Goal: Task Accomplishment & Management: Manage account settings

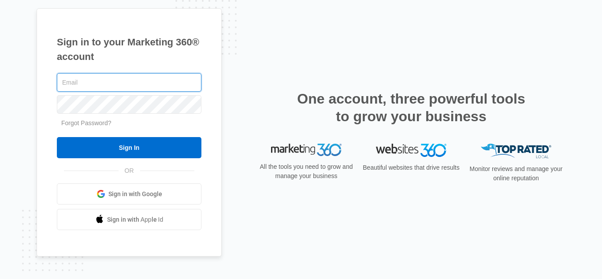
type input "[EMAIL_ADDRESS][DOMAIN_NAME]"
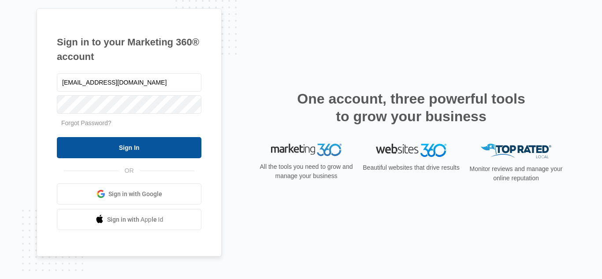
click at [149, 155] on input "Sign In" at bounding box center [129, 147] width 145 height 21
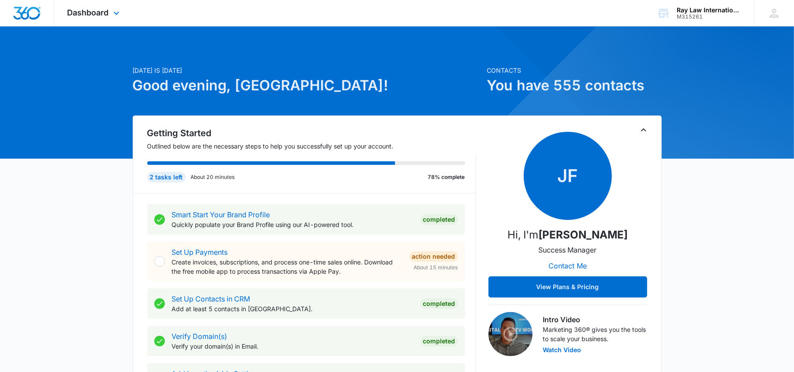
click at [109, 14] on div "Dashboard Apps Reputation Websites Forms CRM Email Social Content Ads Intellige…" at bounding box center [94, 13] width 81 height 26
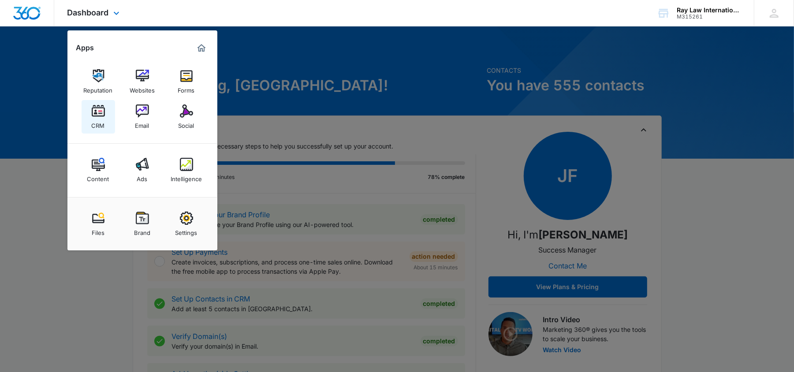
click at [110, 117] on link "CRM" at bounding box center [99, 117] width 34 height 34
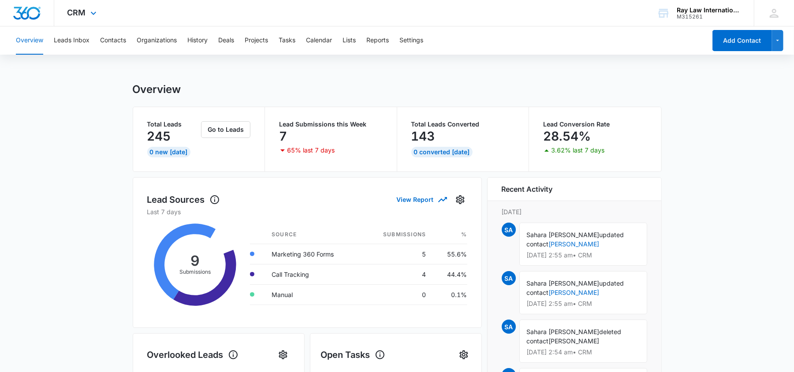
click at [96, 6] on div "CRM Apps Reputation Websites Forms CRM Email Social Content Ads Intelligence Fi…" at bounding box center [83, 13] width 58 height 26
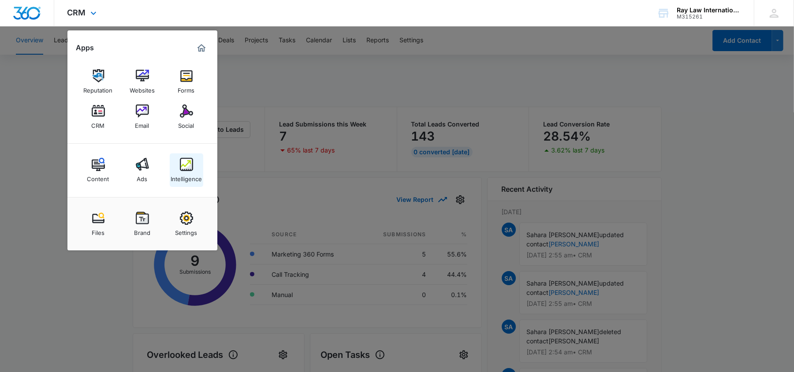
click at [183, 183] on link "Intelligence" at bounding box center [187, 170] width 34 height 34
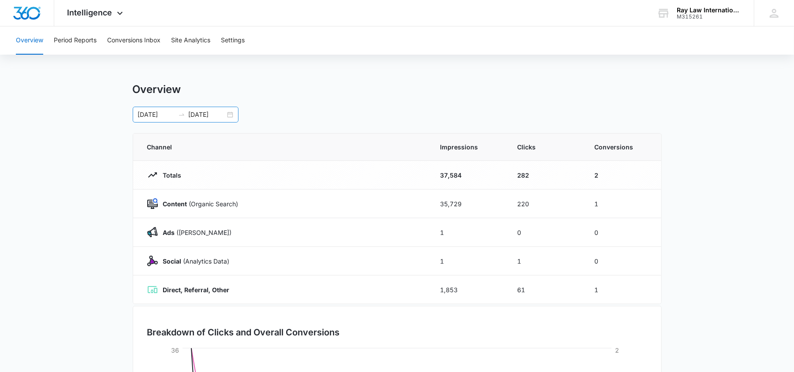
click at [178, 114] on icon "swap-right" at bounding box center [181, 114] width 7 height 7
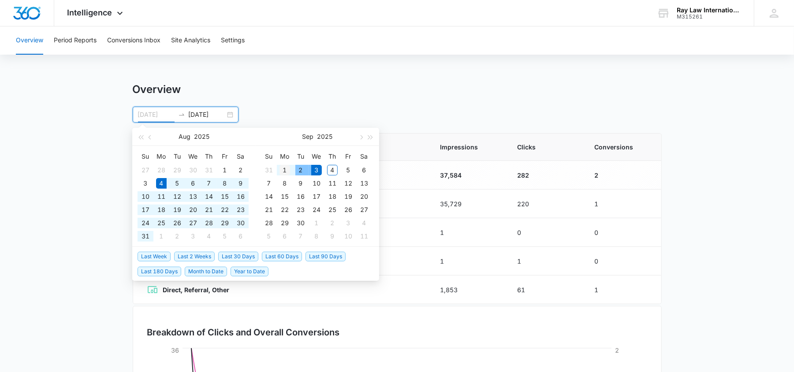
type input "09/01/2025"
click at [284, 168] on div "1" at bounding box center [285, 170] width 11 height 11
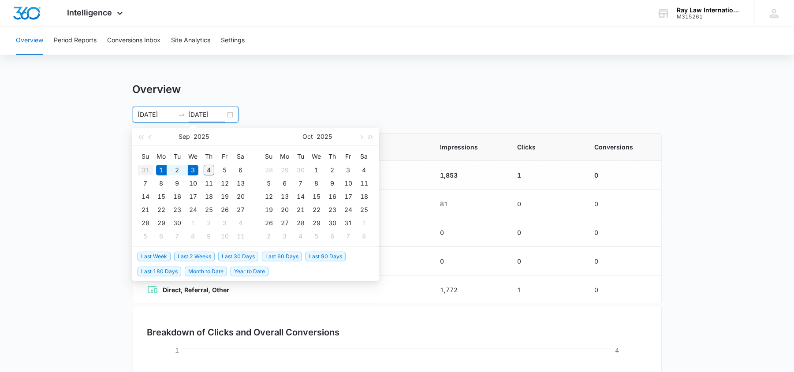
type input "09/04/2025"
click at [207, 170] on div "4" at bounding box center [209, 170] width 11 height 11
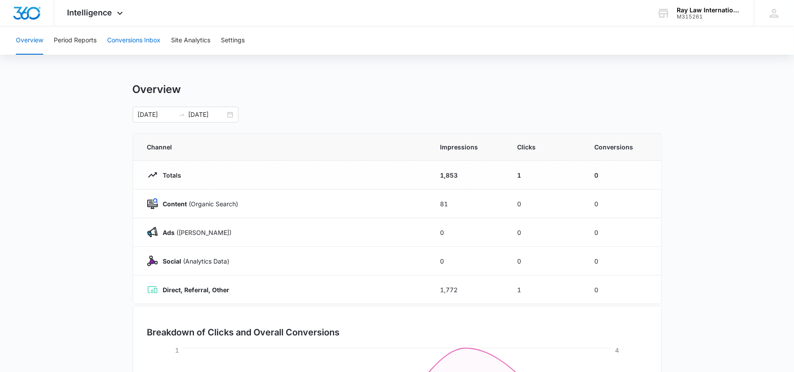
click at [120, 33] on button "Conversions Inbox" at bounding box center [133, 40] width 53 height 28
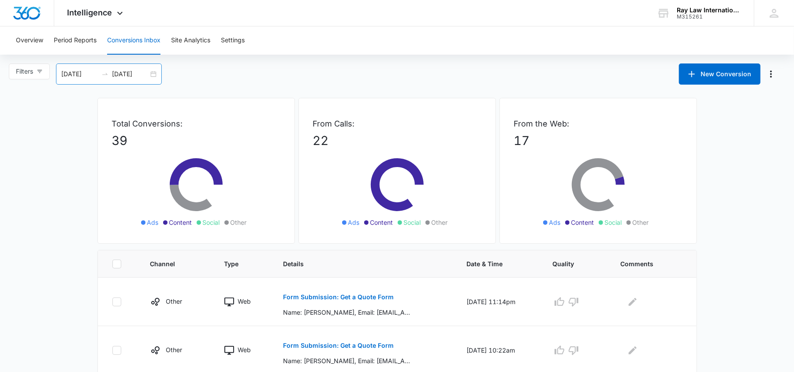
click at [105, 79] on div "08/05/2025 09/04/2025" at bounding box center [109, 73] width 106 height 21
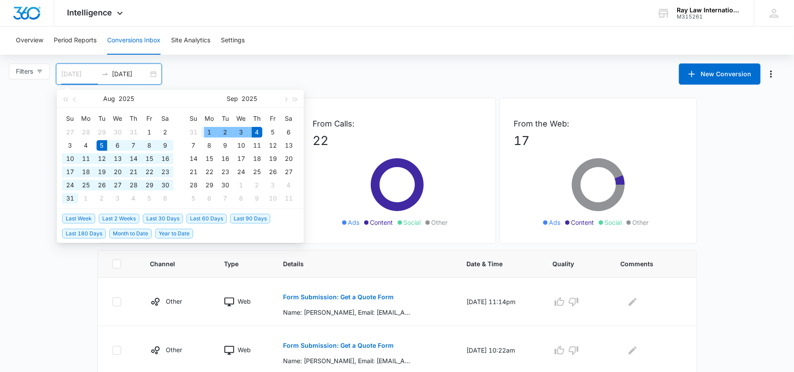
click at [207, 130] on div "1" at bounding box center [209, 132] width 11 height 11
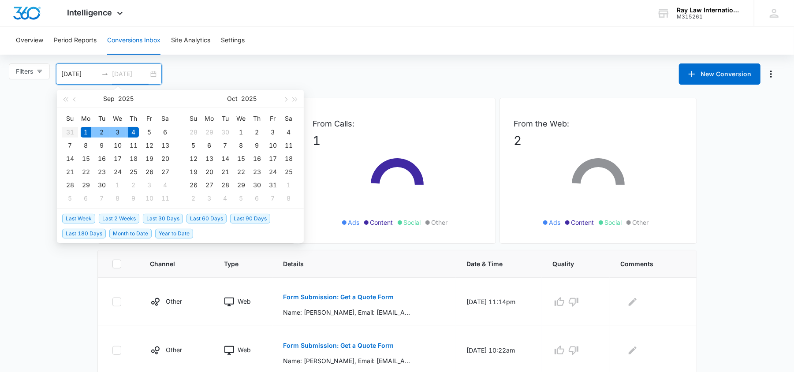
click at [130, 131] on div "4" at bounding box center [133, 132] width 11 height 11
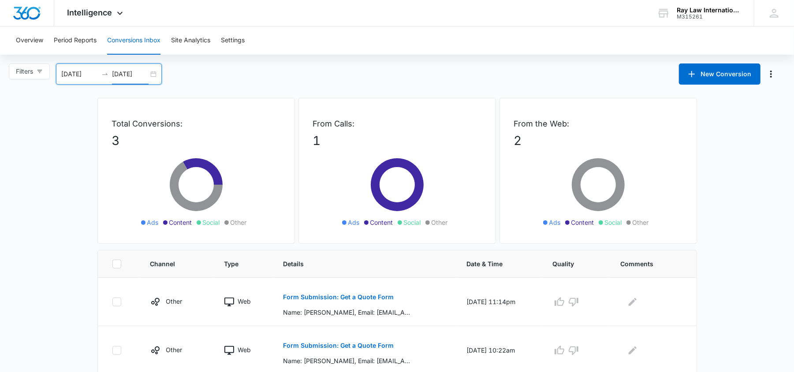
click at [108, 74] on icon "swap-right" at bounding box center [104, 74] width 5 height 2
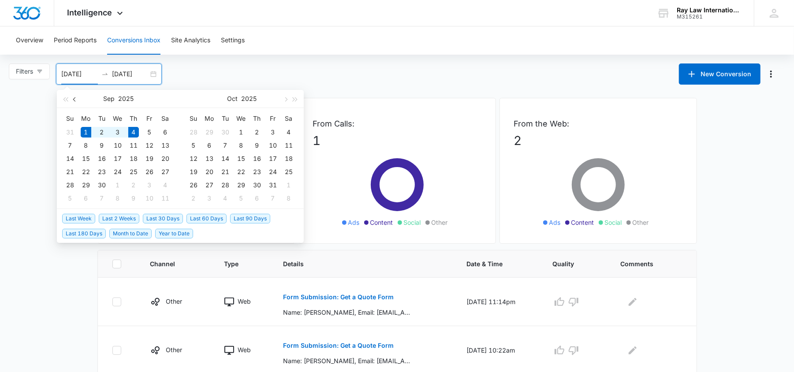
click at [76, 99] on span "button" at bounding box center [75, 99] width 4 height 4
type input "08/01/2025"
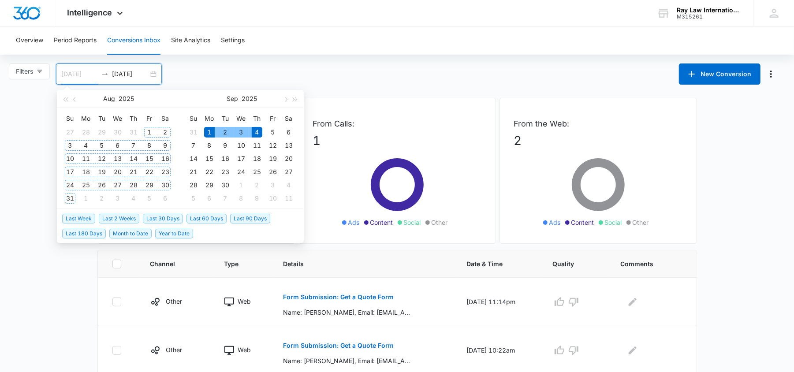
click at [147, 131] on div "1" at bounding box center [149, 132] width 11 height 11
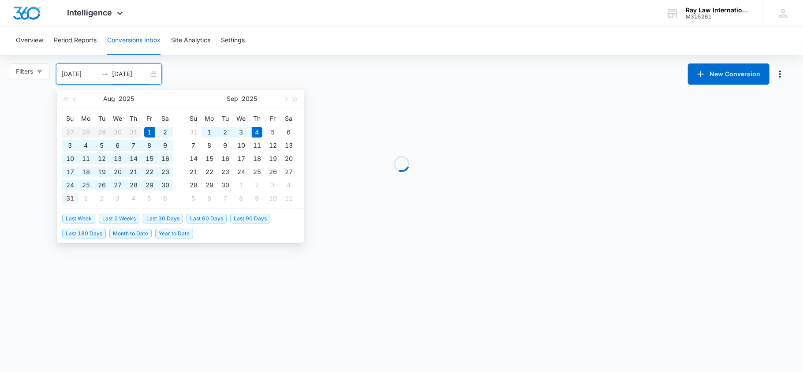
type input "08/31/2025"
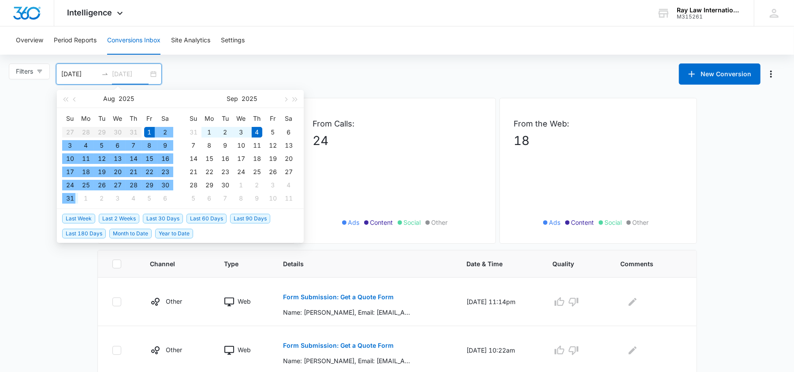
click at [66, 197] on div "31" at bounding box center [70, 198] width 11 height 11
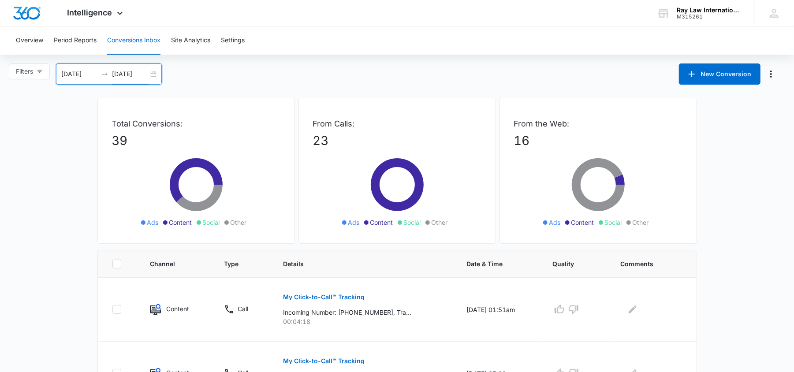
click at [110, 75] on div at bounding box center [105, 74] width 14 height 7
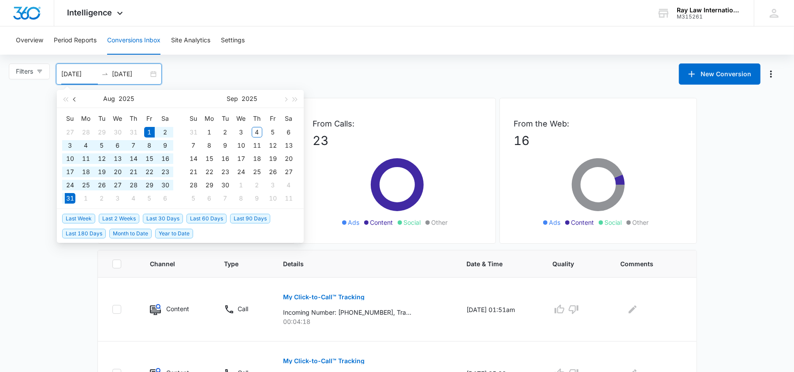
click at [74, 98] on span "button" at bounding box center [75, 99] width 4 height 4
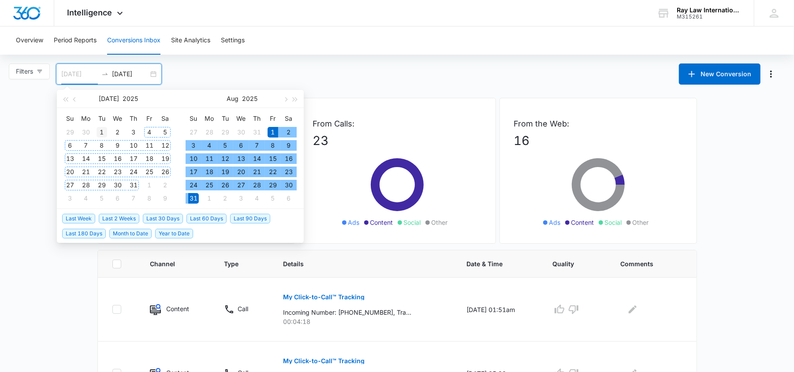
type input "07/01/2025"
click at [103, 131] on div "1" at bounding box center [102, 132] width 11 height 11
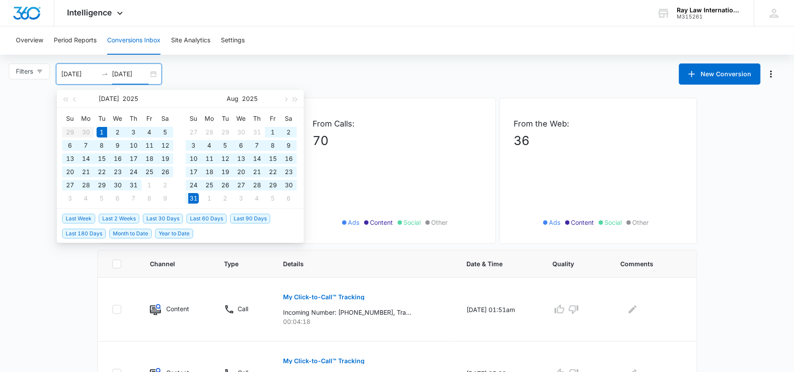
click at [156, 76] on div "07/01/2025 08/31/2025" at bounding box center [109, 73] width 106 height 21
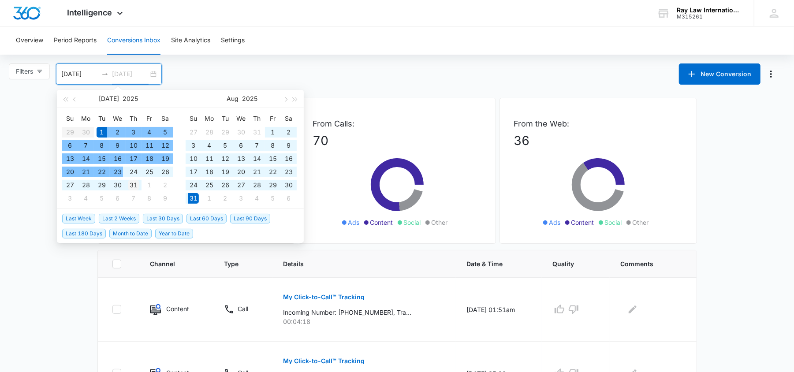
type input "07/31/2025"
click at [138, 189] on div "31" at bounding box center [133, 185] width 11 height 11
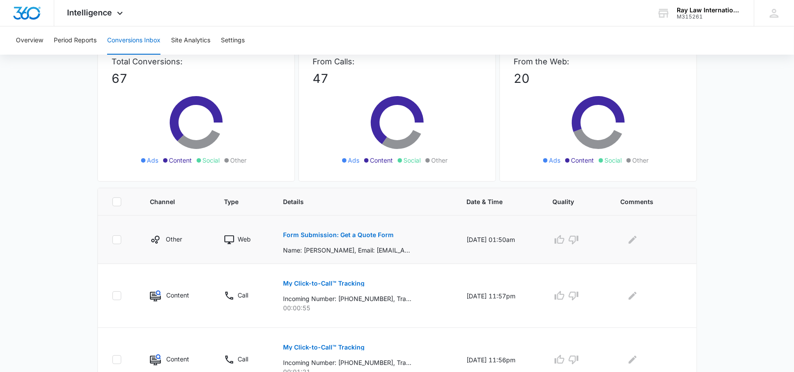
scroll to position [63, 0]
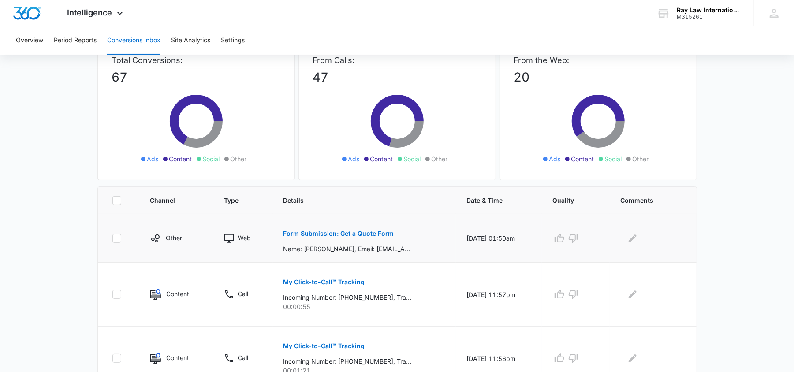
click at [114, 240] on icon at bounding box center [117, 239] width 8 height 8
click at [112, 239] on input "checkbox" at bounding box center [112, 238] width 0 height 0
checkbox input "true"
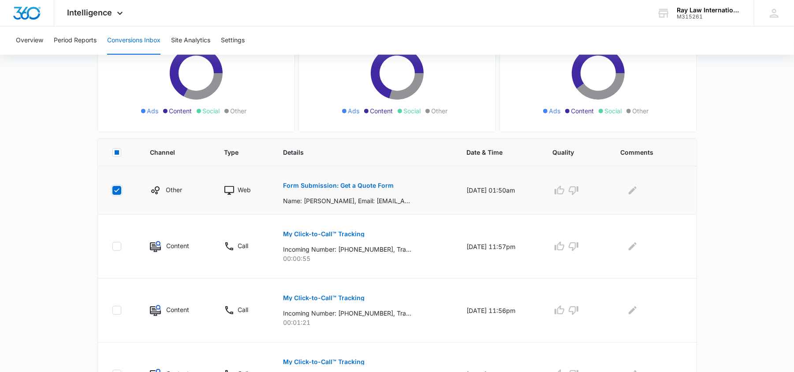
scroll to position [113, 0]
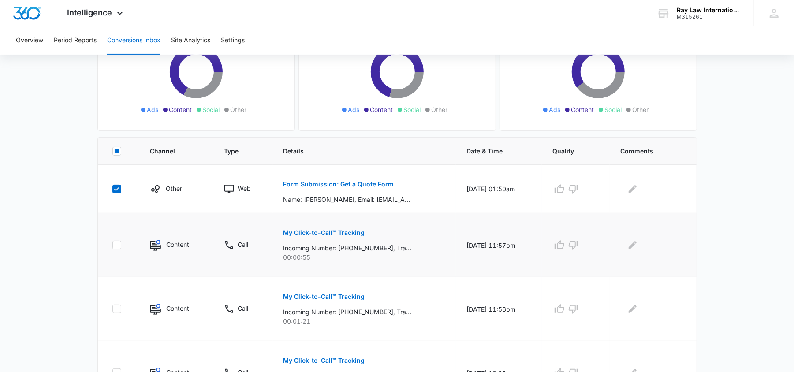
click at [115, 249] on icon at bounding box center [117, 245] width 8 height 8
click at [112, 246] on input "checkbox" at bounding box center [112, 245] width 0 height 0
checkbox input "true"
click at [119, 191] on icon at bounding box center [117, 189] width 8 height 8
click at [112, 189] on input "checkbox" at bounding box center [112, 189] width 0 height 0
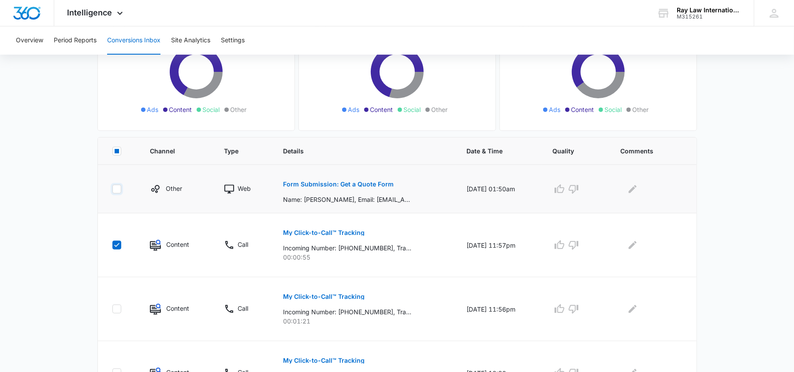
checkbox input "false"
click at [112, 251] on td at bounding box center [118, 245] width 41 height 64
click at [115, 249] on icon at bounding box center [117, 245] width 8 height 8
click at [112, 246] on input "checkbox" at bounding box center [112, 245] width 0 height 0
checkbox input "false"
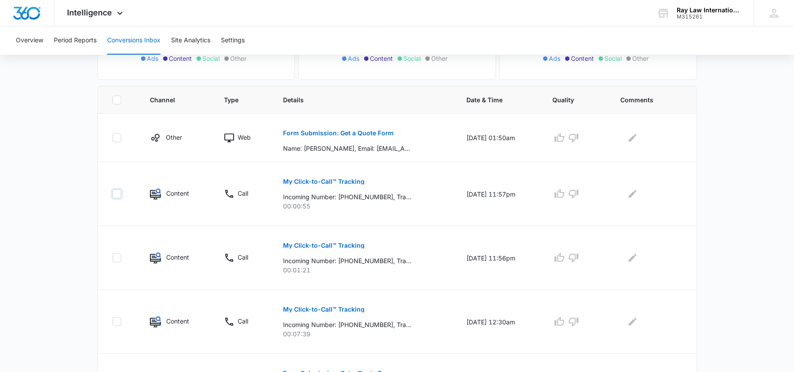
scroll to position [164, 0]
click at [115, 139] on icon at bounding box center [117, 138] width 8 height 8
click at [112, 138] on input "checkbox" at bounding box center [112, 137] width 0 height 0
checkbox input "true"
click at [242, 39] on button "Settings" at bounding box center [233, 40] width 24 height 28
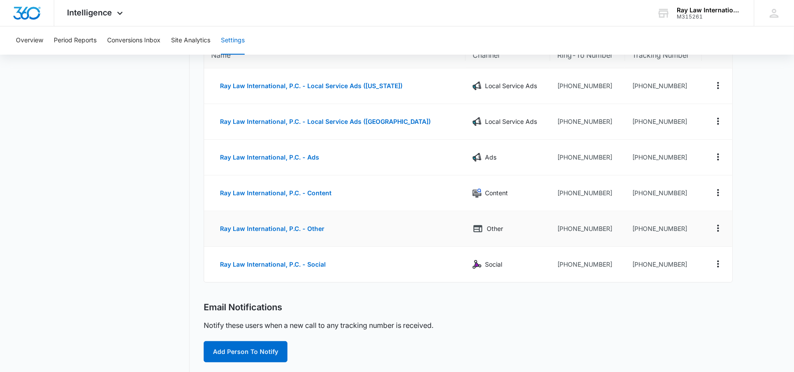
scroll to position [97, 0]
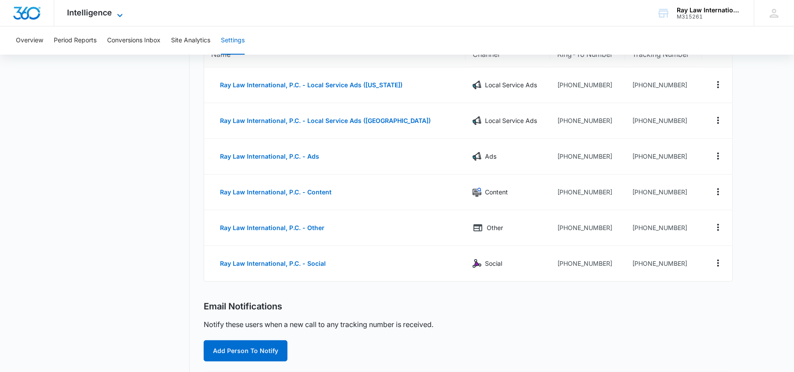
click at [84, 13] on span "Intelligence" at bounding box center [89, 12] width 45 height 9
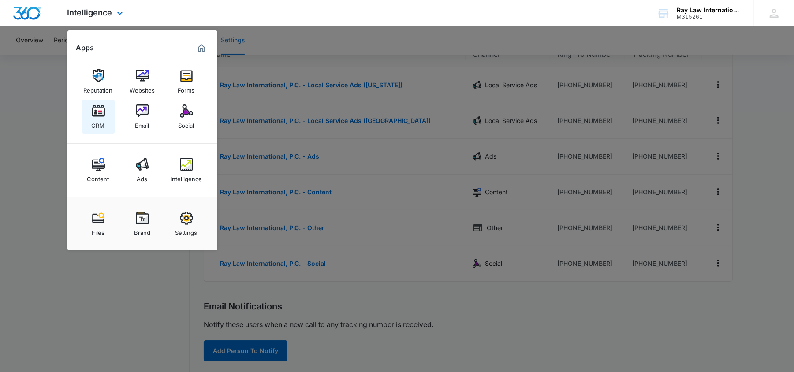
click at [101, 104] on img at bounding box center [98, 110] width 13 height 13
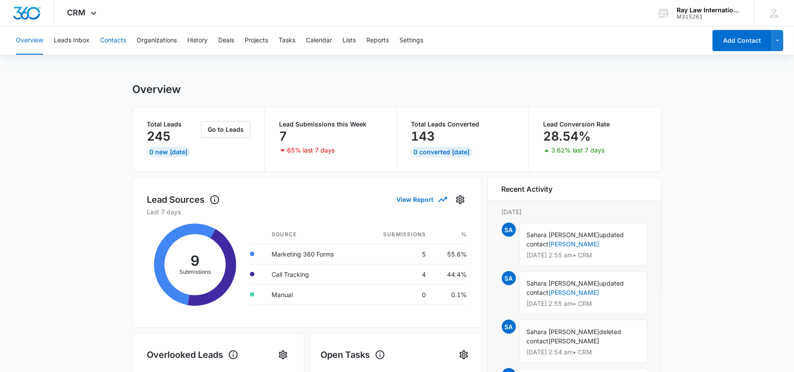
click at [126, 36] on button "Contacts" at bounding box center [113, 40] width 26 height 28
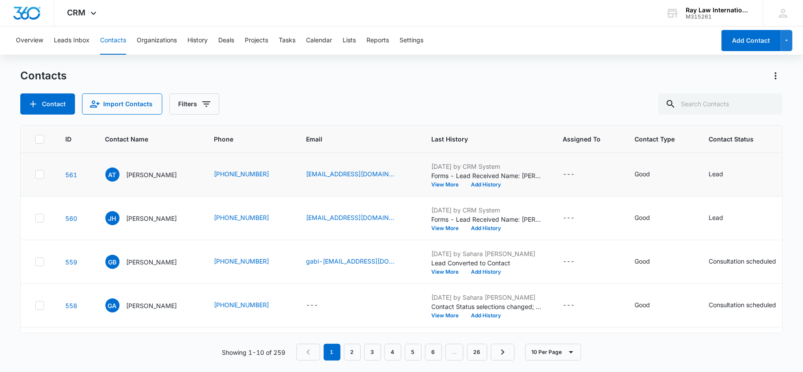
click at [380, 166] on td "atakeda2000@yahoo.com" at bounding box center [358, 175] width 125 height 44
click at [268, 180] on td "(248) 605-1451" at bounding box center [250, 175] width 92 height 44
click at [445, 187] on button "View More" at bounding box center [449, 184] width 34 height 5
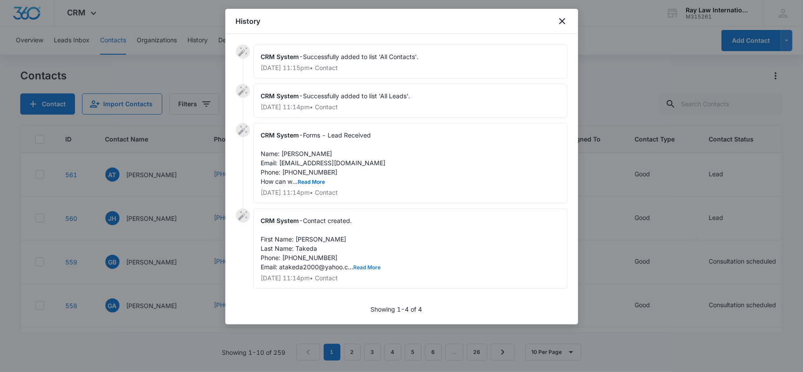
click at [362, 267] on button "Read More" at bounding box center [367, 267] width 27 height 5
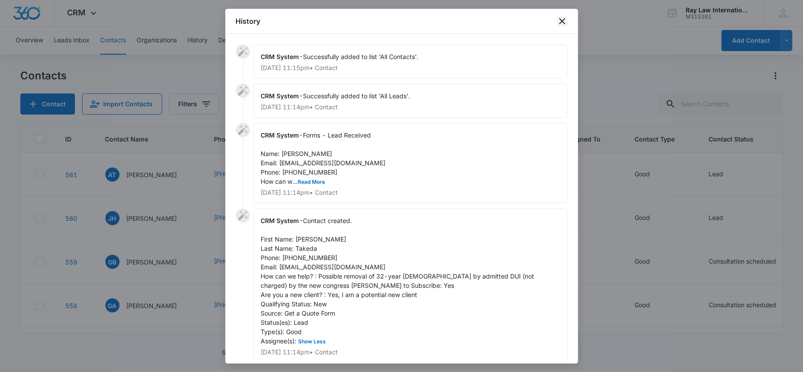
click at [564, 16] on icon "close" at bounding box center [562, 21] width 11 height 11
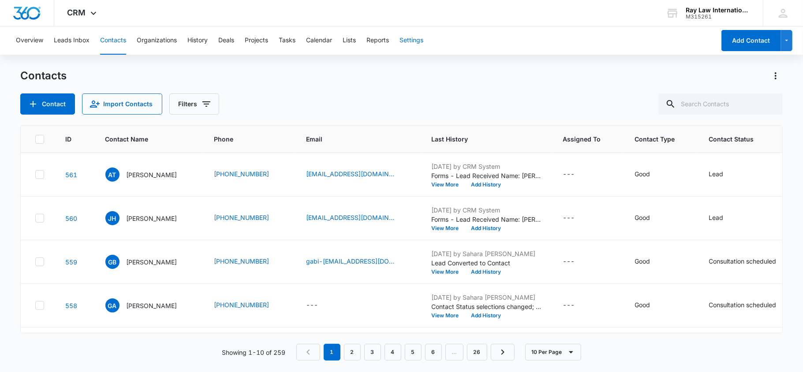
click at [410, 41] on button "Settings" at bounding box center [411, 40] width 24 height 28
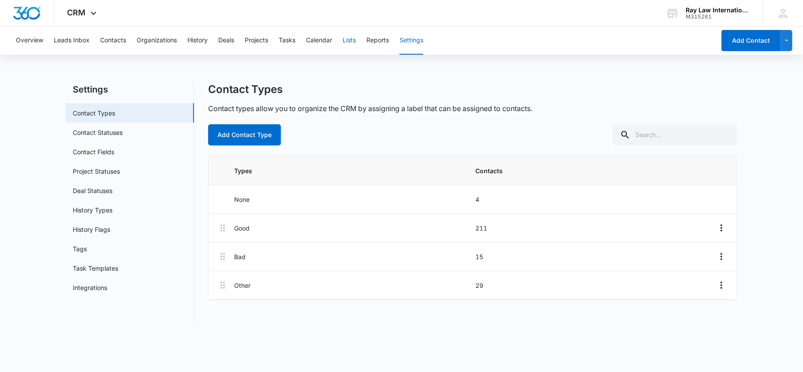
click at [353, 43] on button "Lists" at bounding box center [349, 40] width 13 height 28
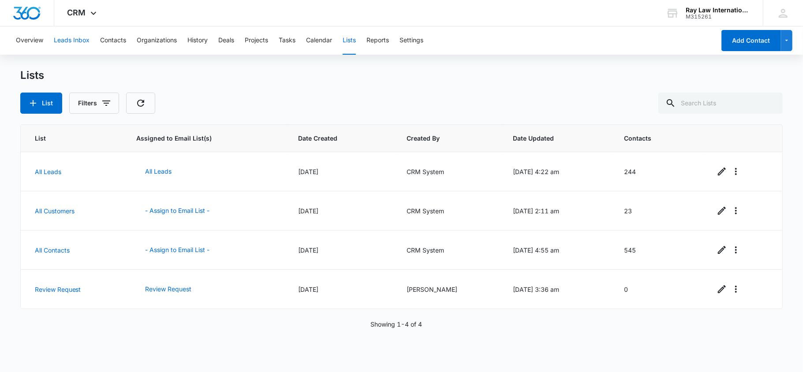
click at [83, 37] on button "Leads Inbox" at bounding box center [72, 40] width 36 height 28
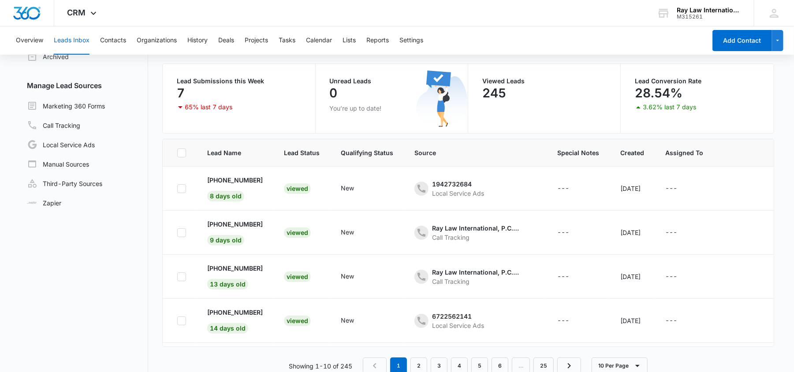
scroll to position [75, 0]
